Goal: Task Accomplishment & Management: Use online tool/utility

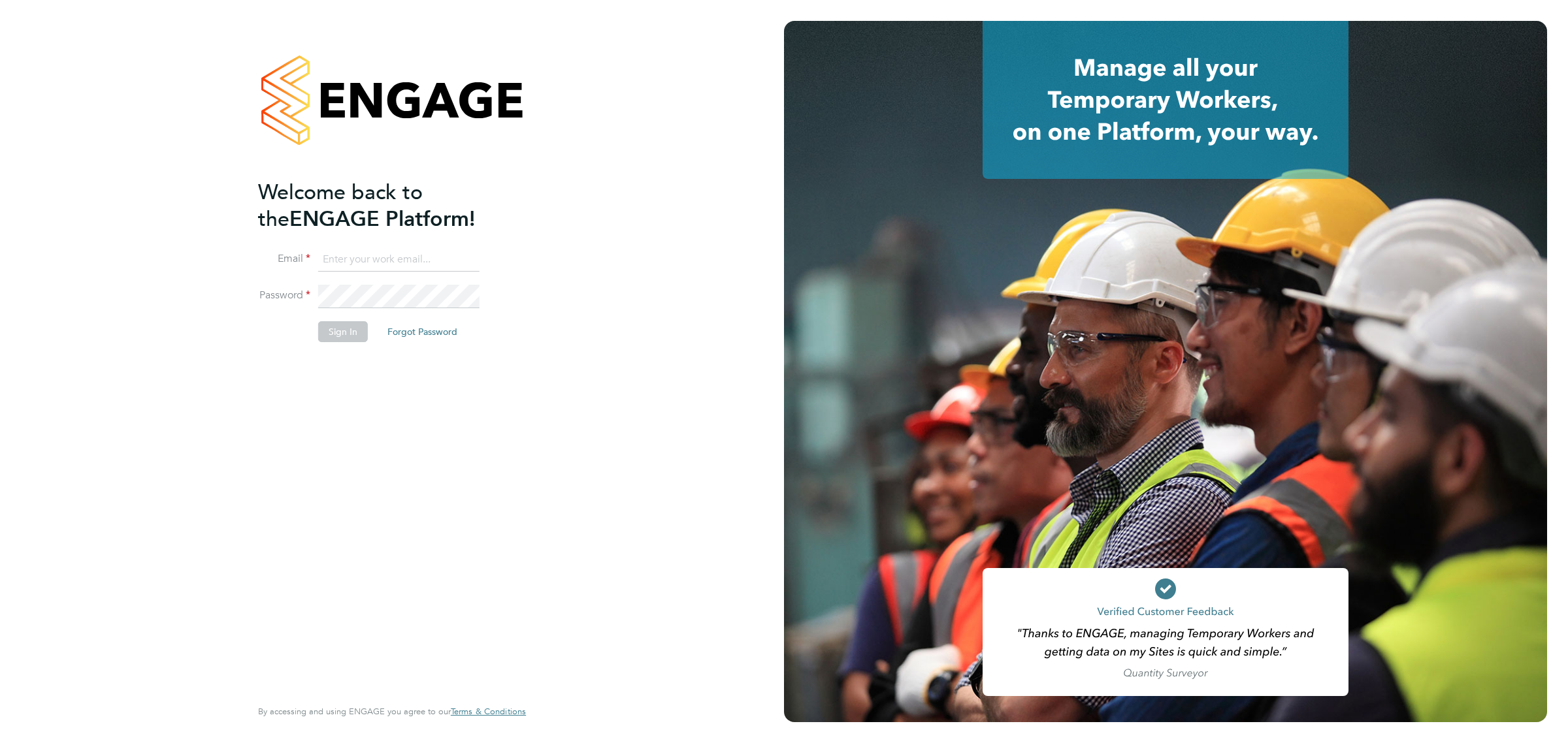
type input "jacob.donaldson1@randstadcpe.com"
click at [320, 327] on button "Sign In" at bounding box center [343, 332] width 50 height 21
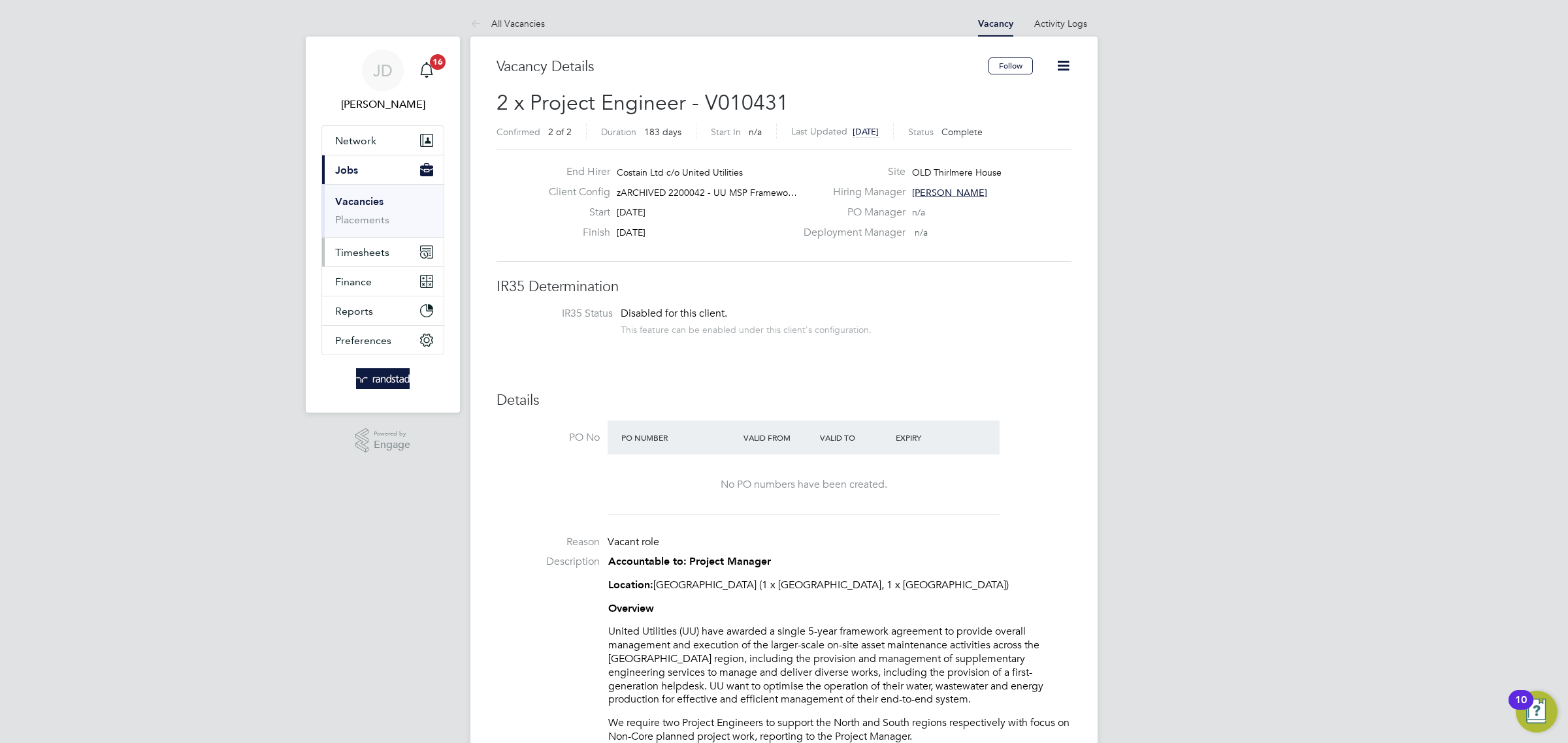
click at [372, 246] on span "Timesheets" at bounding box center [362, 252] width 54 height 13
click at [367, 234] on link "Timesheets" at bounding box center [362, 230] width 54 height 13
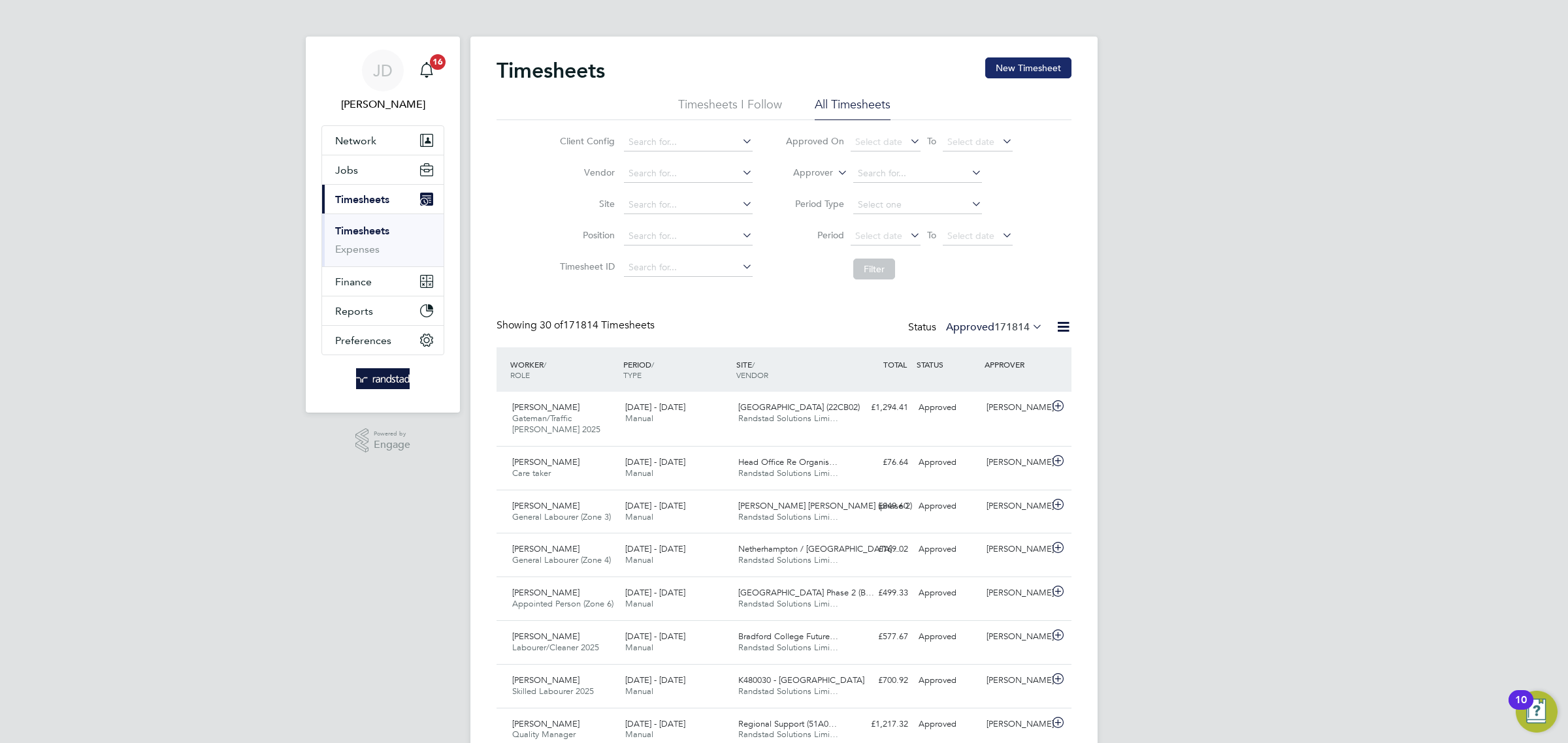
click at [1035, 72] on button "New Timesheet" at bounding box center [1029, 68] width 86 height 21
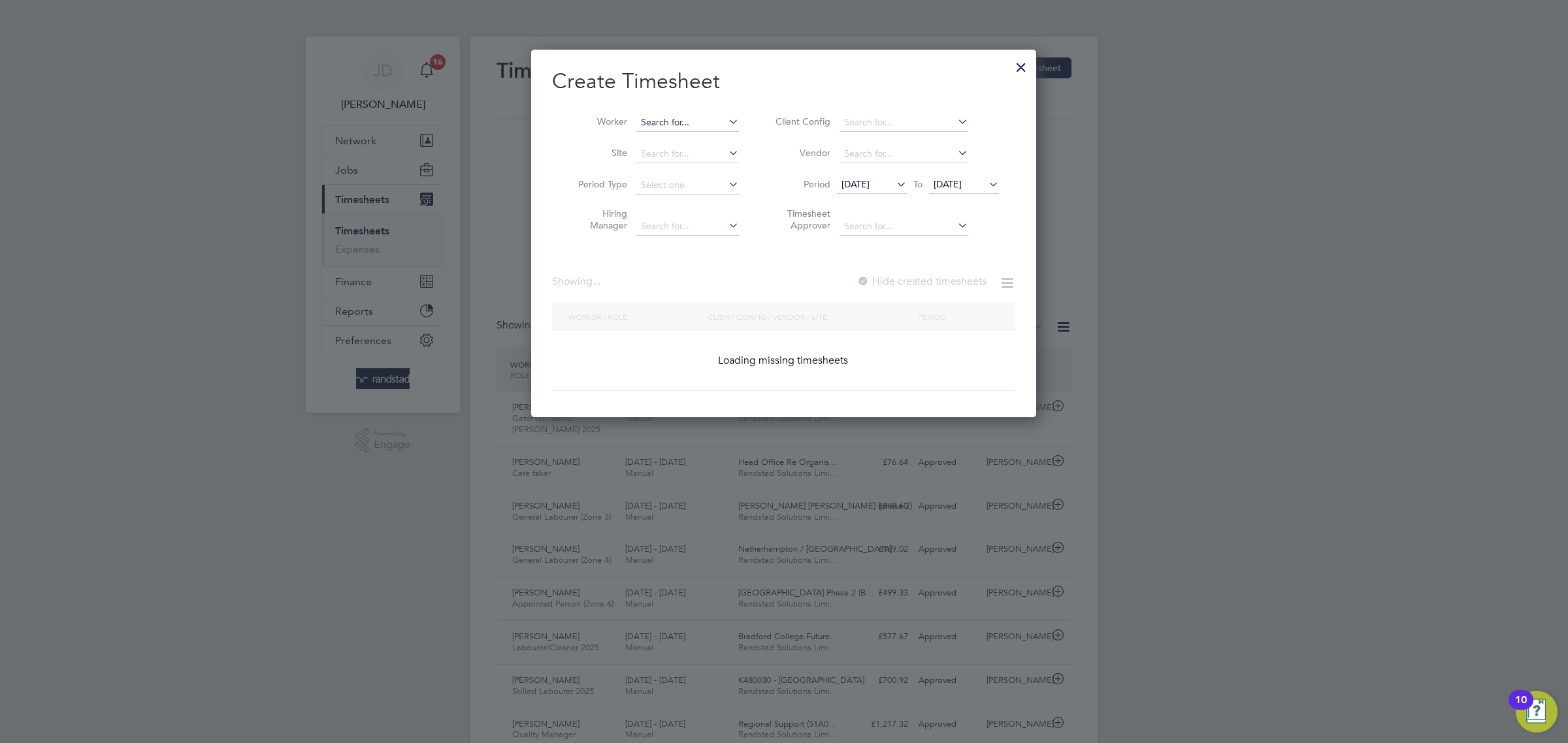
click at [702, 122] on input at bounding box center [687, 123] width 102 height 19
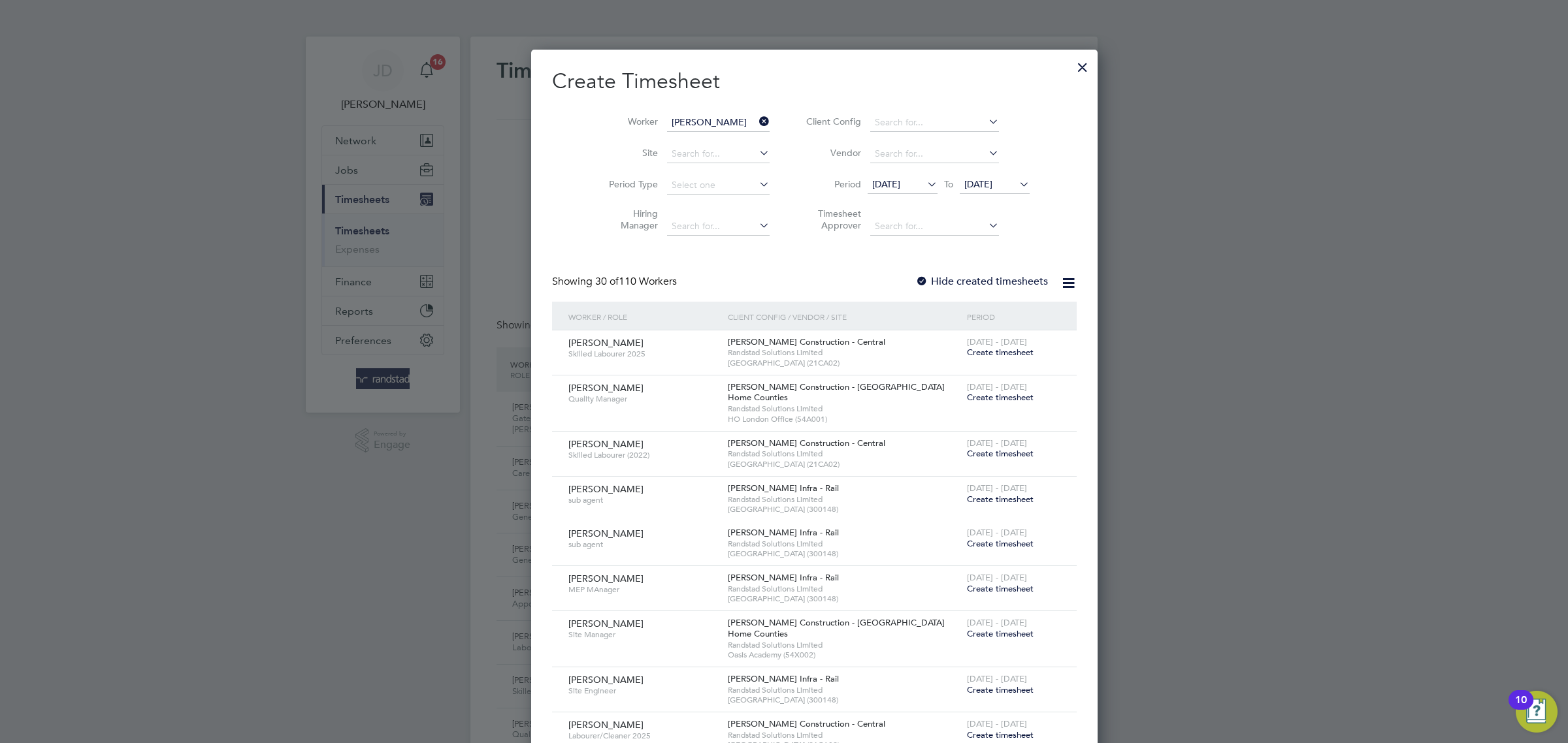
click at [693, 145] on li "[PERSON_NAME] rgrieve" at bounding box center [701, 140] width 130 height 18
type input "[PERSON_NAME]"
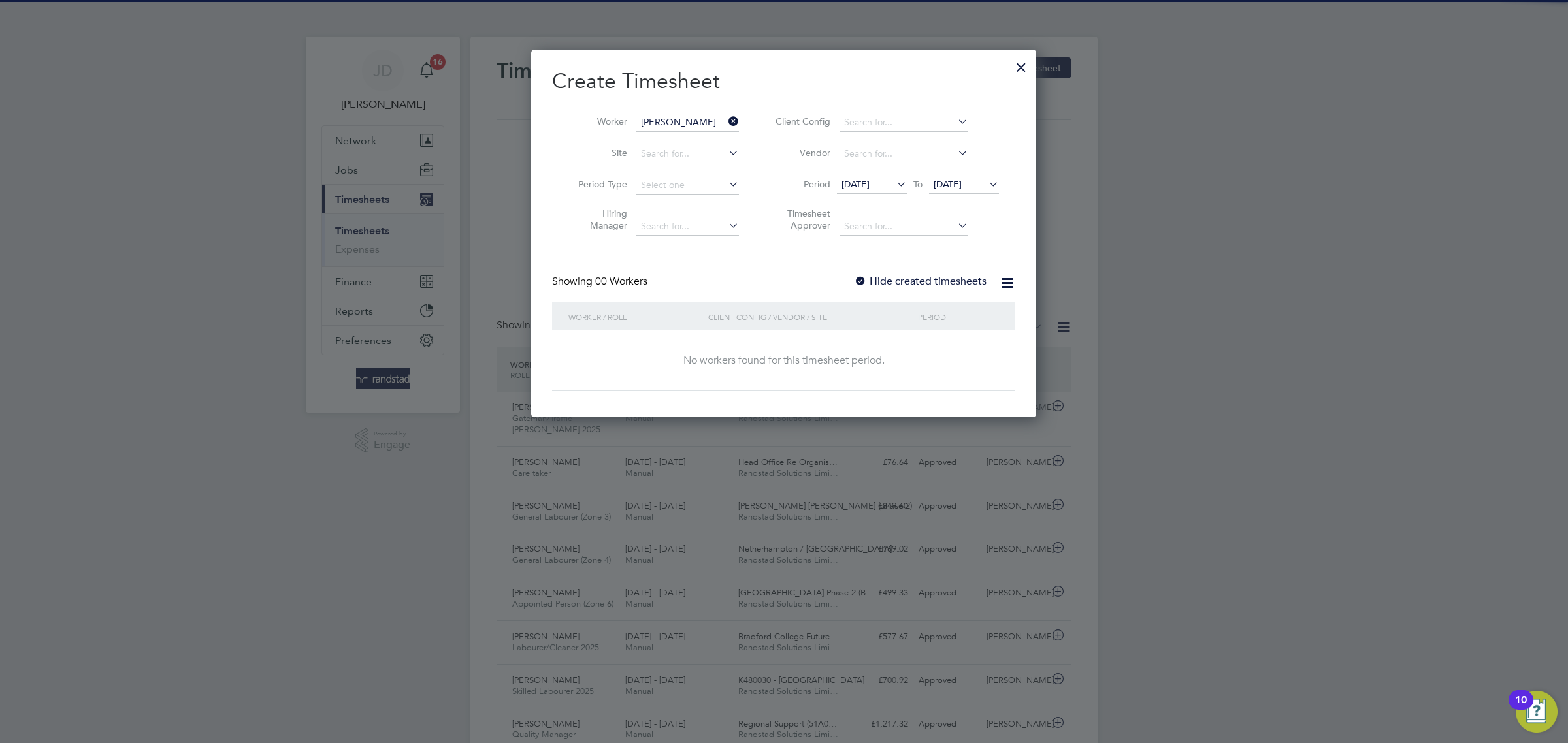
click at [860, 276] on div at bounding box center [860, 282] width 13 height 13
click at [947, 175] on li "Period [DATE] To [DATE]" at bounding box center [885, 185] width 260 height 31
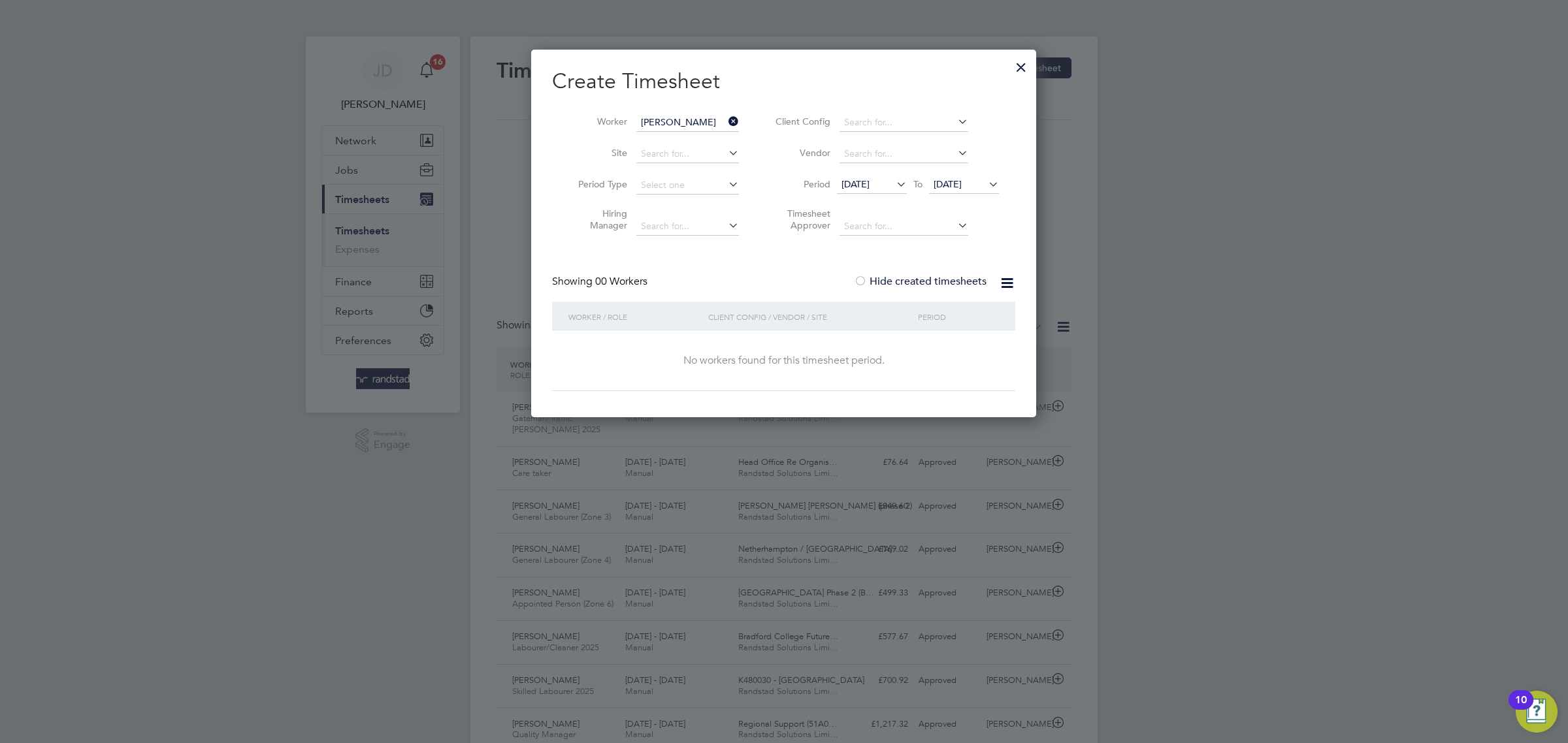
click at [948, 182] on span "[DATE]" at bounding box center [947, 184] width 28 height 12
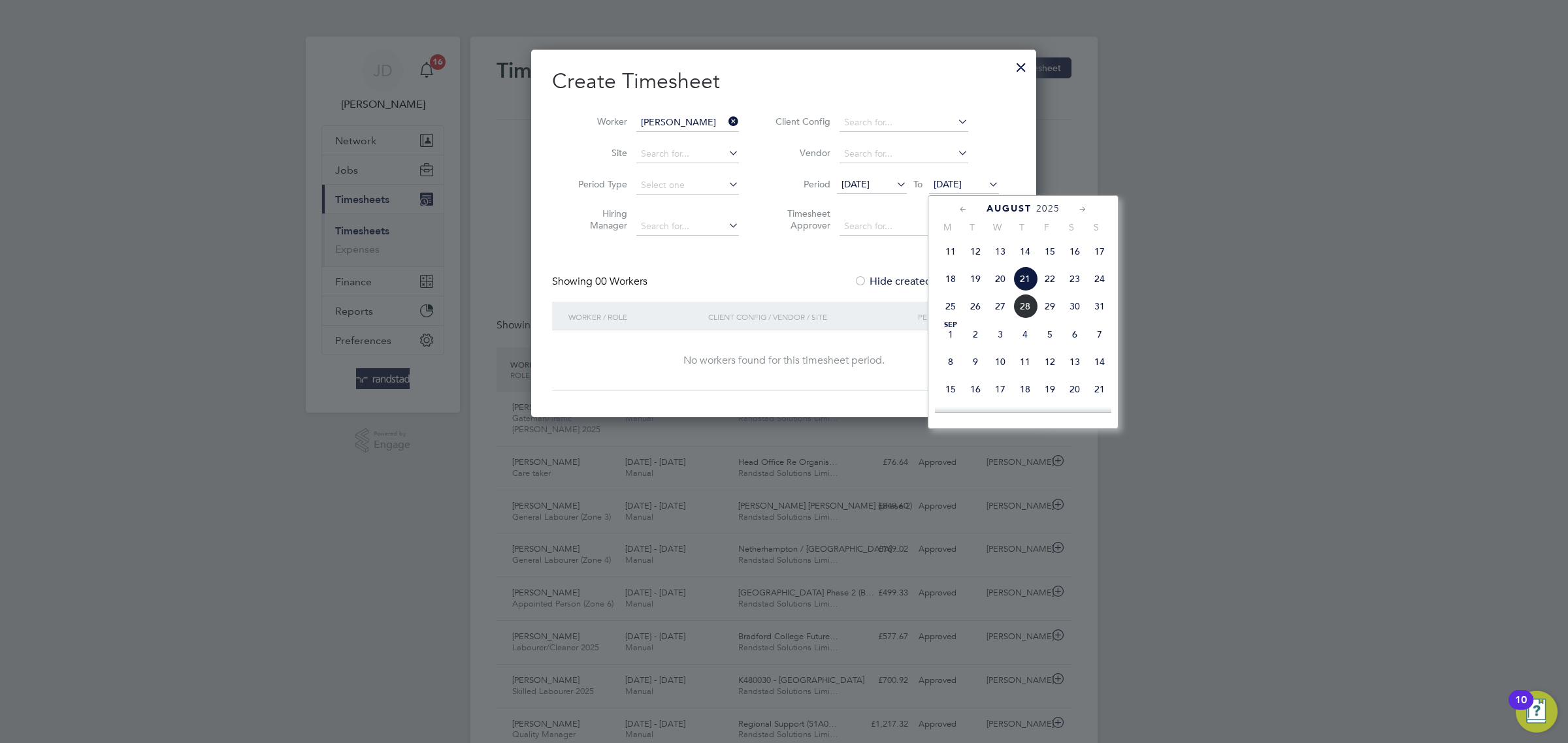
click at [1109, 319] on span "31" at bounding box center [1099, 305] width 25 height 25
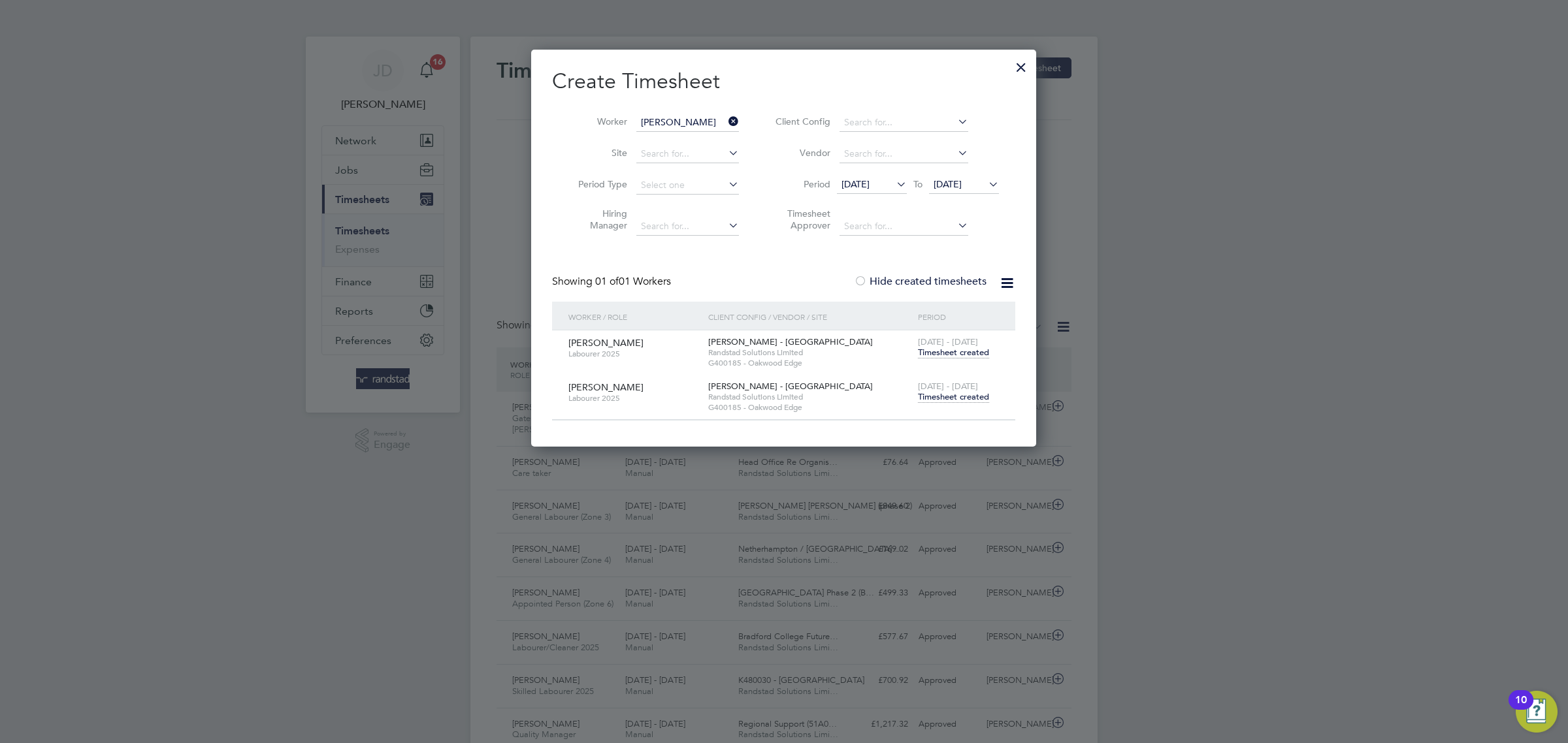
click at [943, 355] on span "Timesheet created" at bounding box center [953, 353] width 71 height 12
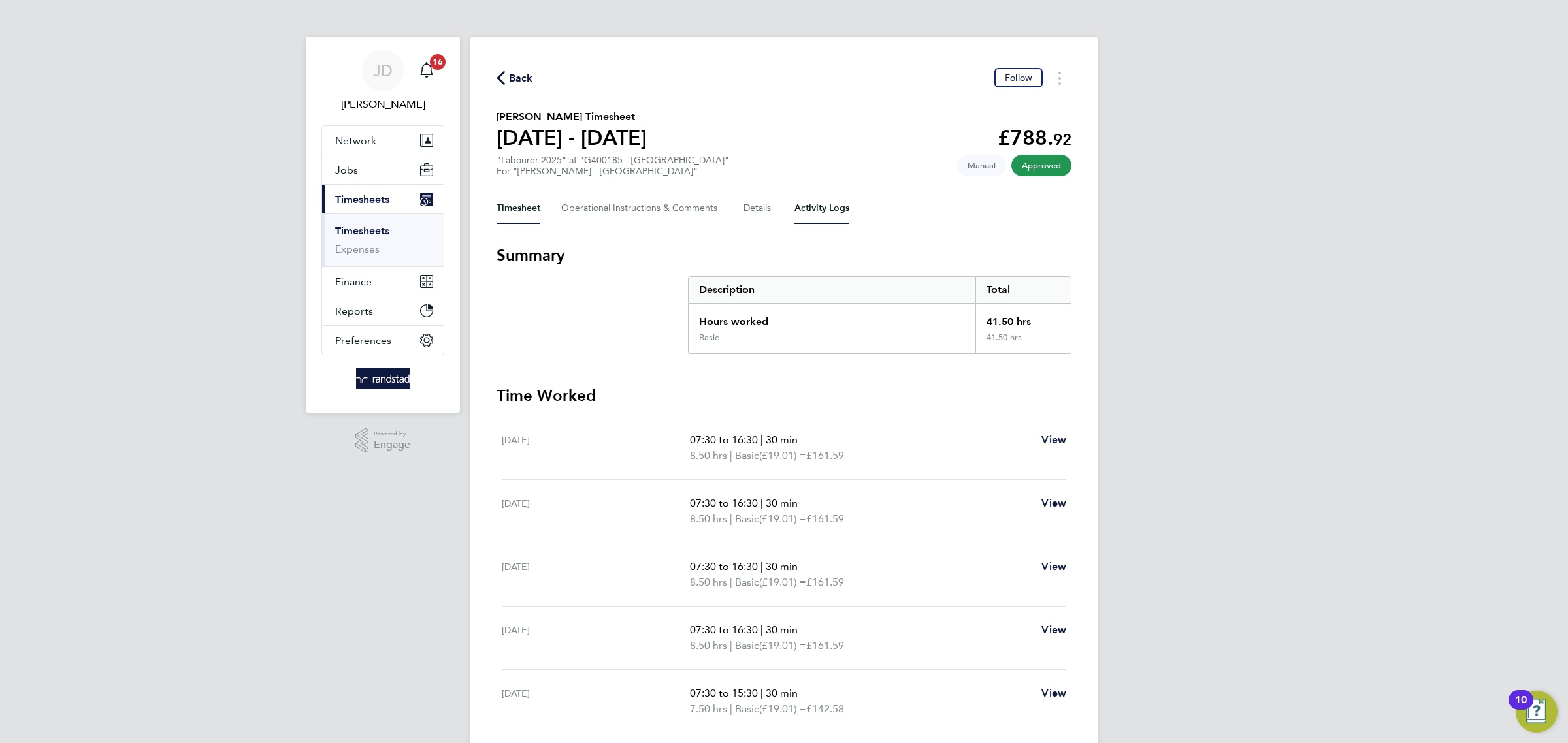
click at [800, 211] on Logs-tab "Activity Logs" at bounding box center [821, 208] width 55 height 31
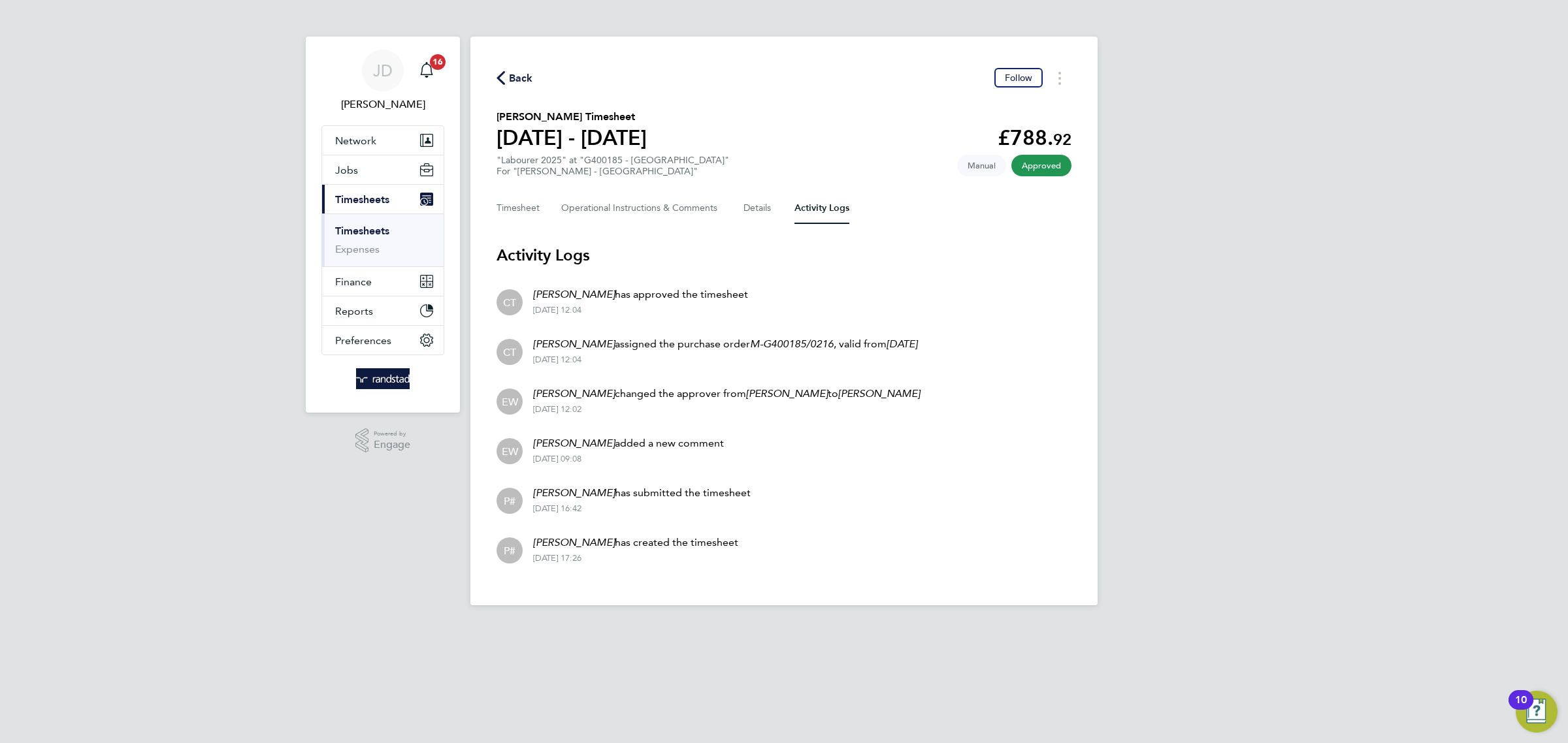
click at [1195, 313] on div "[PERSON_NAME] Notifications 16 Applications: Network Businesses Sites Workers C…" at bounding box center [784, 313] width 1568 height 626
click at [1288, 468] on div "[PERSON_NAME] Notifications 16 Applications: Network Businesses Sites Workers C…" at bounding box center [784, 313] width 1568 height 626
